Goal: Information Seeking & Learning: Find specific fact

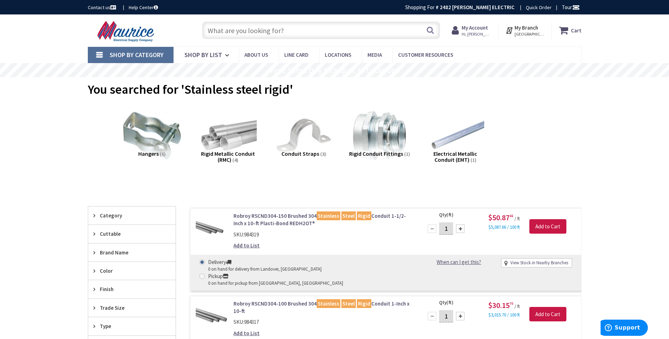
click at [317, 34] on input "text" at bounding box center [321, 31] width 238 height 18
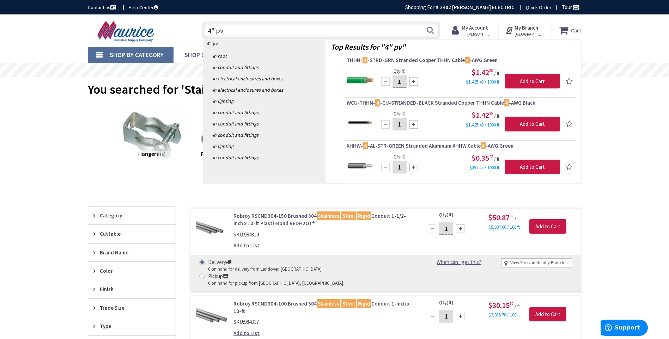
type input "4" pvc"
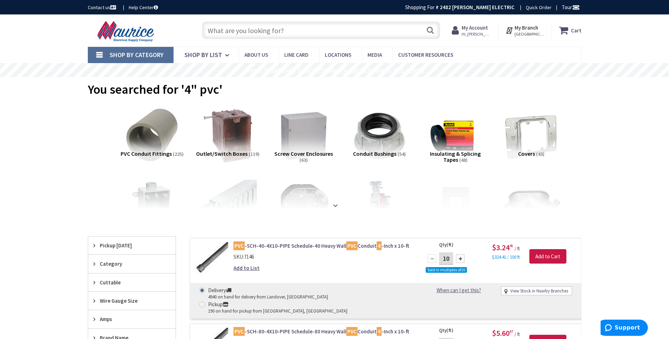
click at [296, 31] on input "text" at bounding box center [321, 31] width 238 height 18
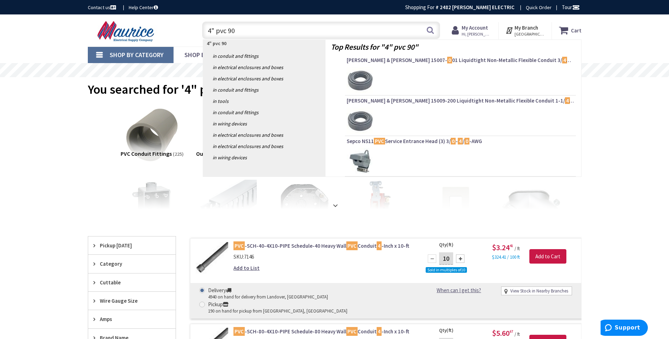
type input "4" pvc 90"
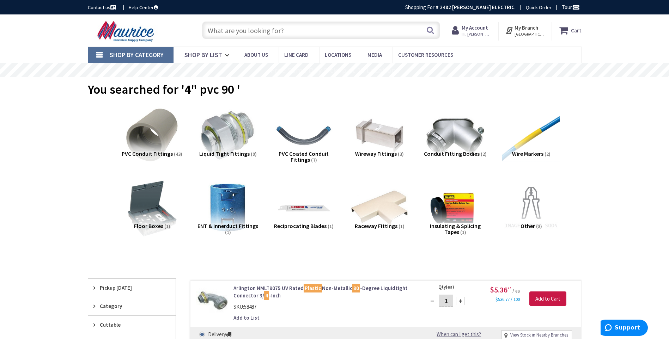
click at [230, 33] on input "text" at bounding box center [321, 31] width 238 height 18
